Goal: Information Seeking & Learning: Learn about a topic

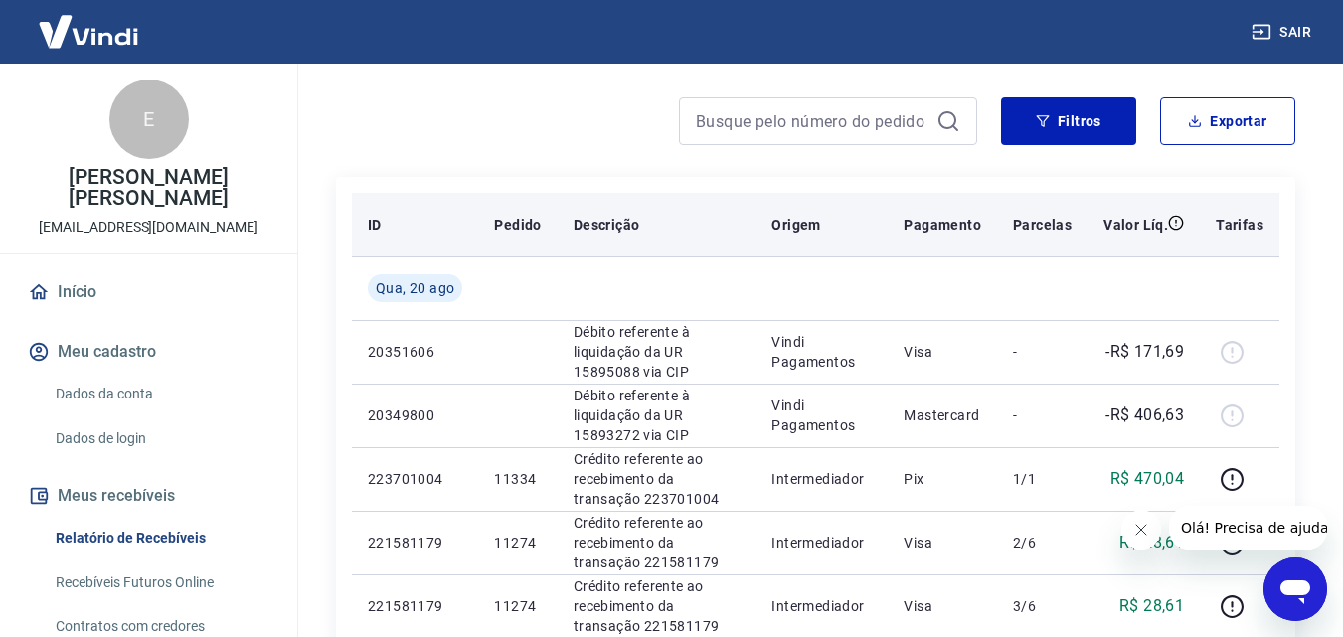
scroll to position [199, 0]
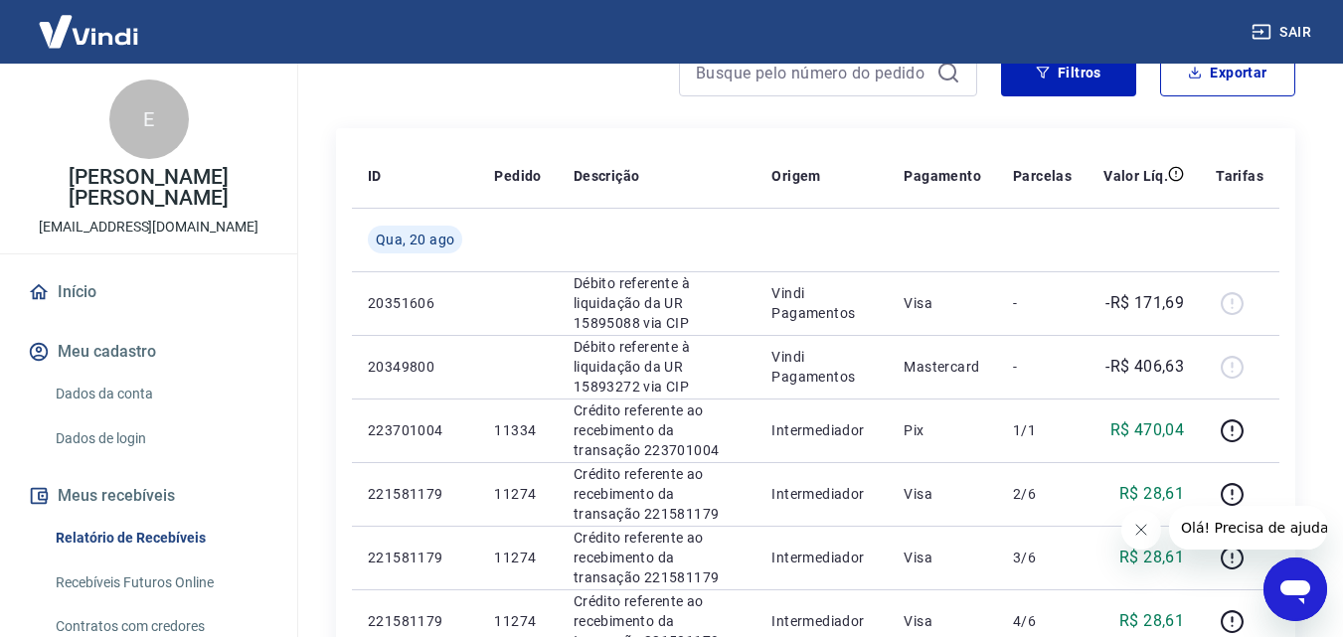
click at [170, 583] on link "Recebíveis Futuros Online" at bounding box center [161, 583] width 226 height 41
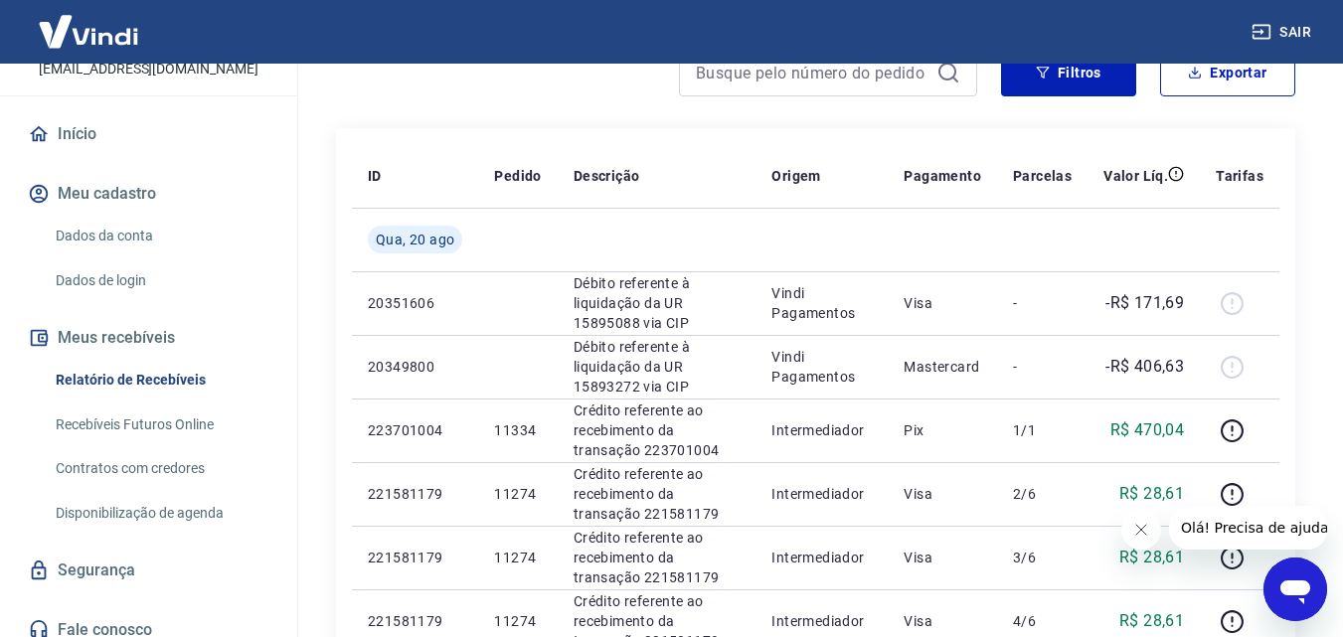
scroll to position [173, 0]
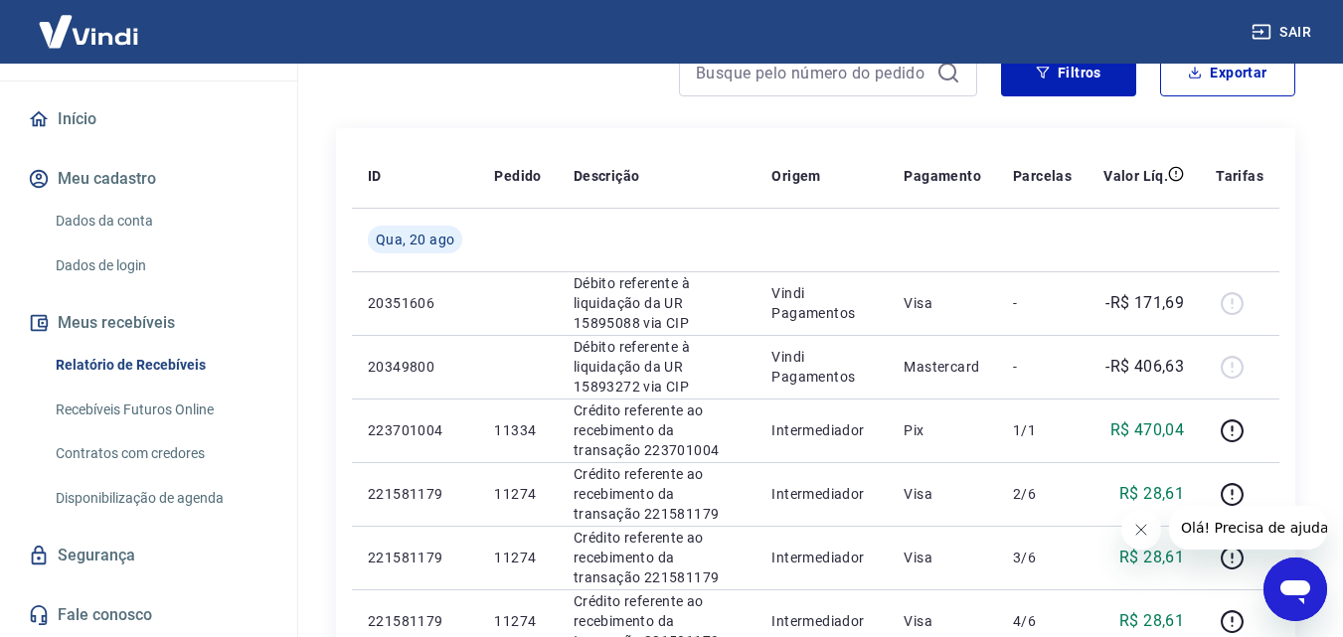
click at [153, 445] on link "Contratos com credores" at bounding box center [161, 453] width 226 height 41
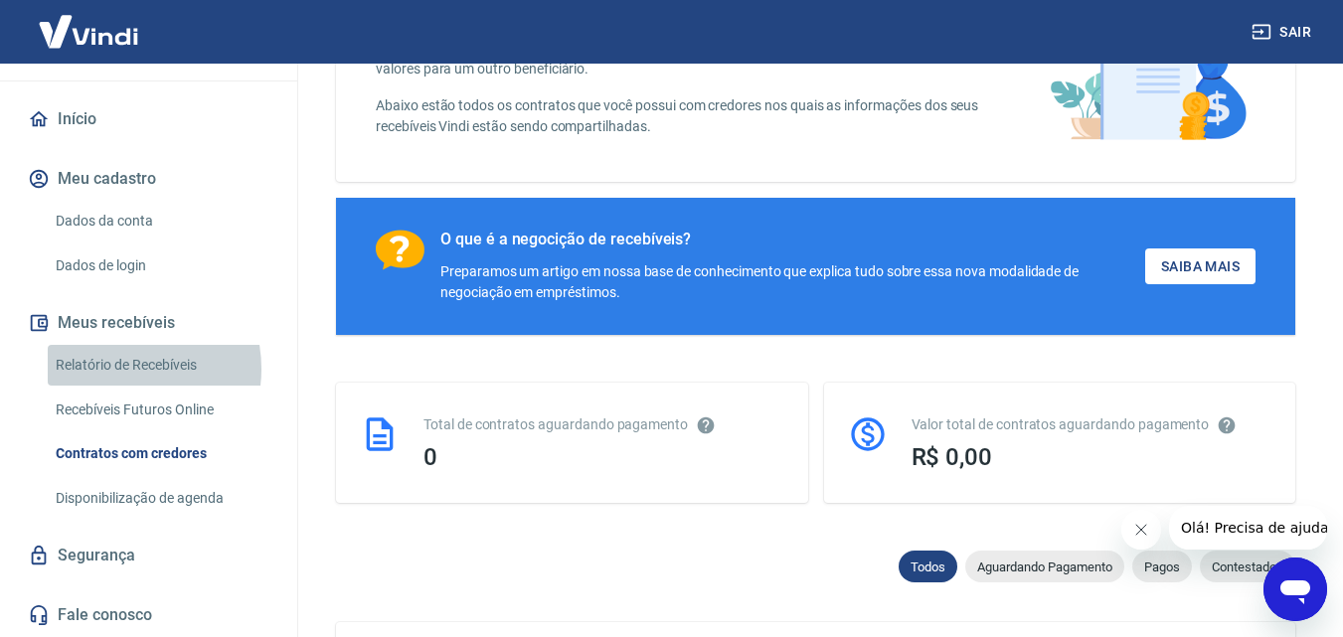
click at [115, 370] on link "Relatório de Recebíveis" at bounding box center [161, 365] width 226 height 41
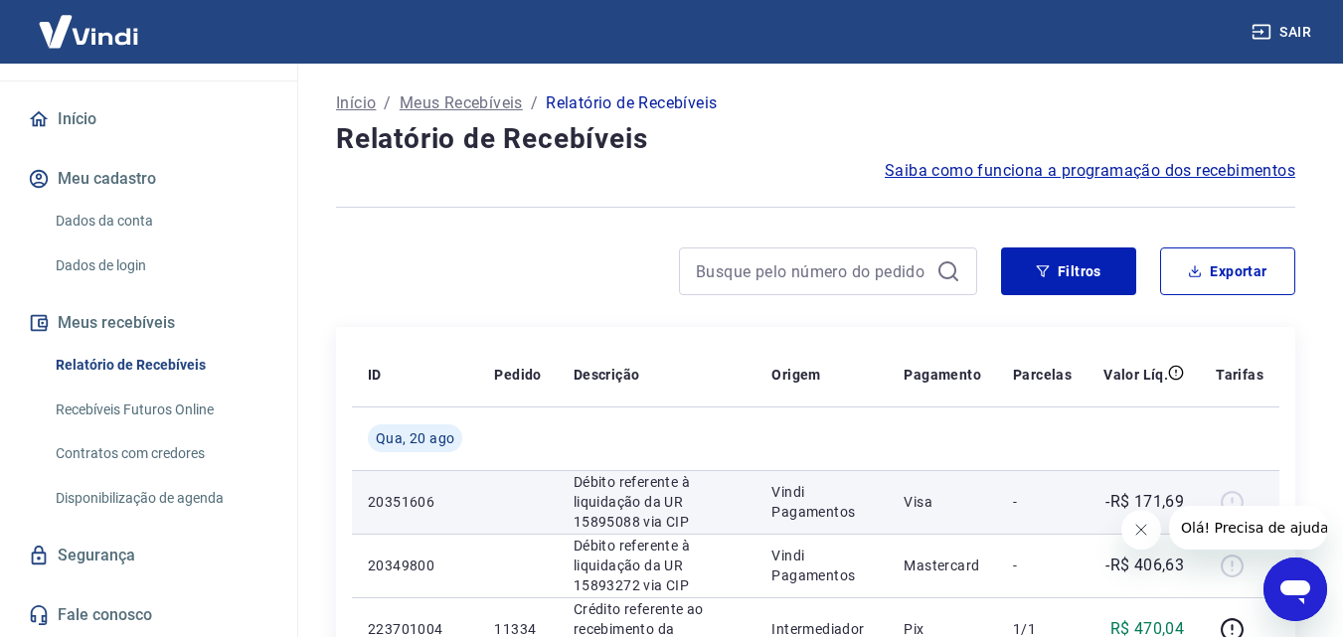
scroll to position [199, 0]
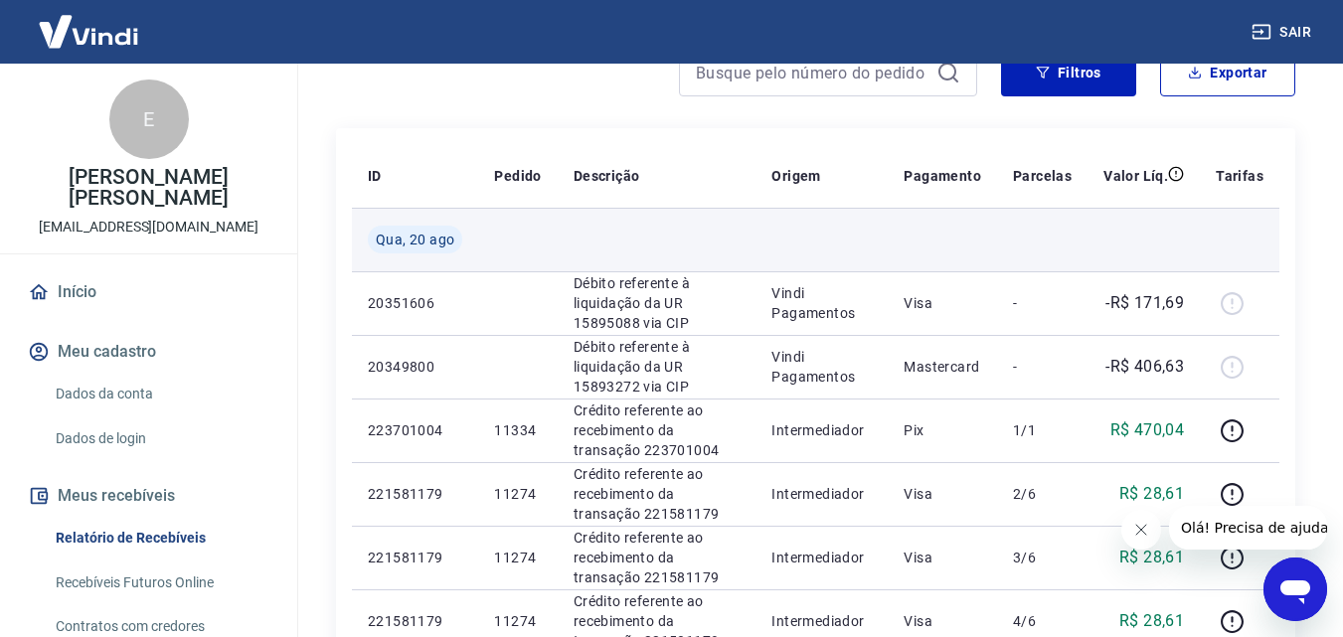
scroll to position [298, 0]
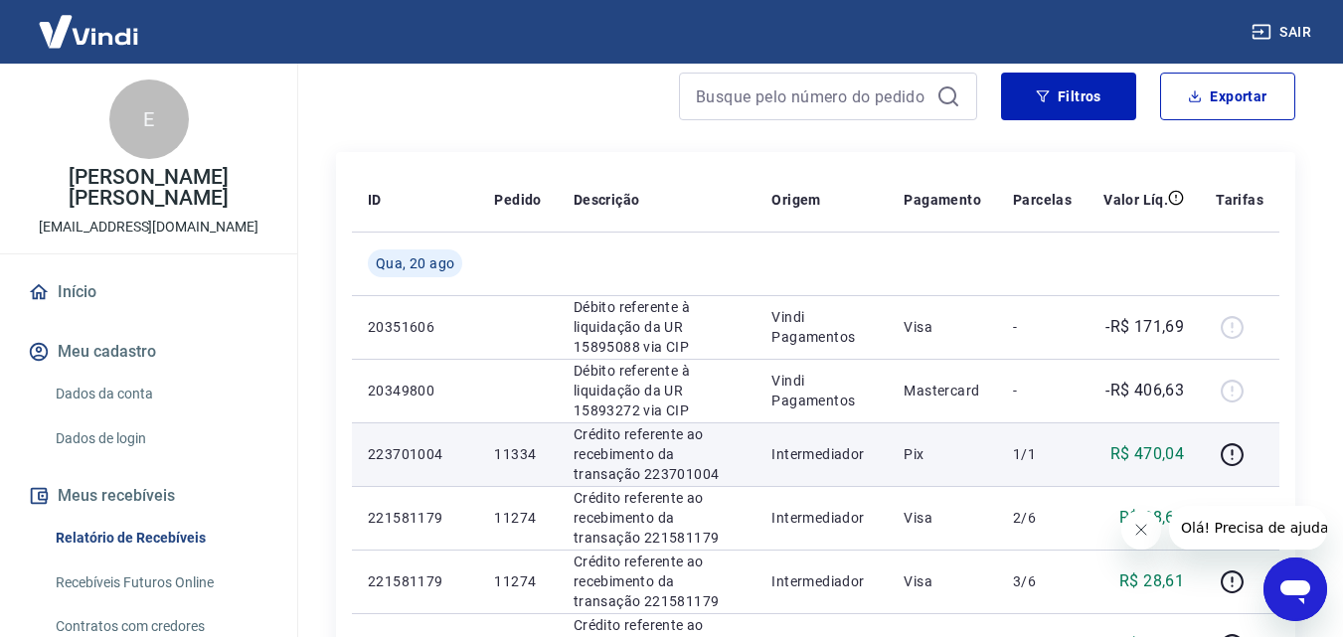
scroll to position [199, 0]
